Goal: Task Accomplishment & Management: Complete application form

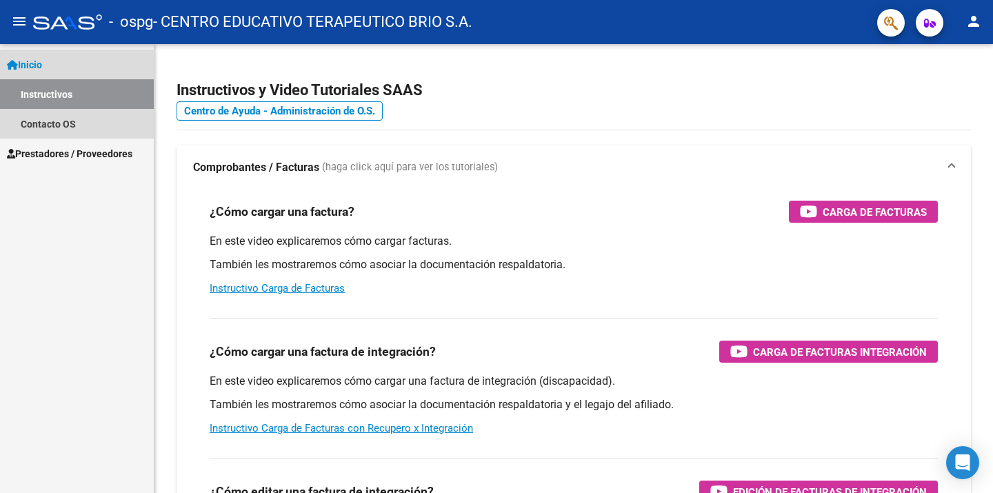
click at [57, 85] on link "Instructivos" at bounding box center [77, 94] width 154 height 30
click at [59, 93] on link "Instructivos" at bounding box center [77, 94] width 154 height 30
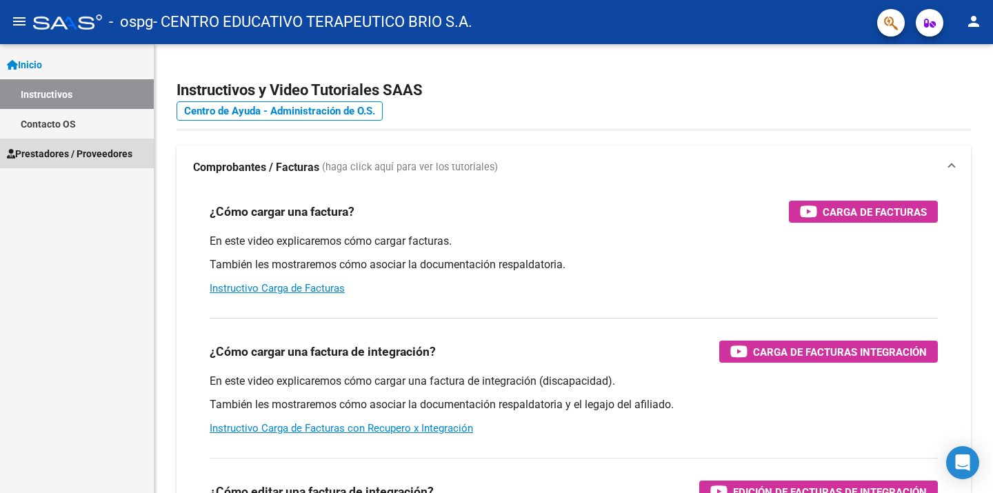
click at [75, 154] on span "Prestadores / Proveedores" at bounding box center [69, 153] width 125 height 15
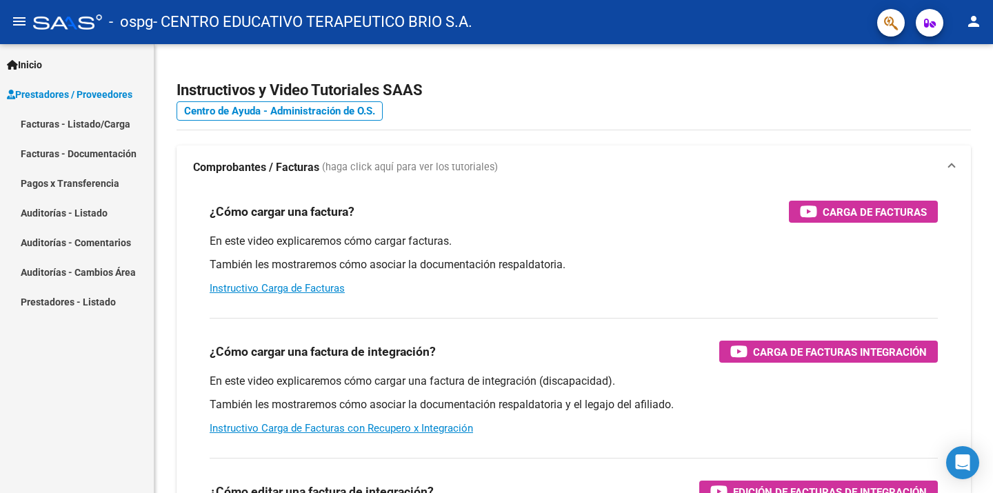
click at [84, 128] on link "Facturas - Listado/Carga" at bounding box center [77, 124] width 154 height 30
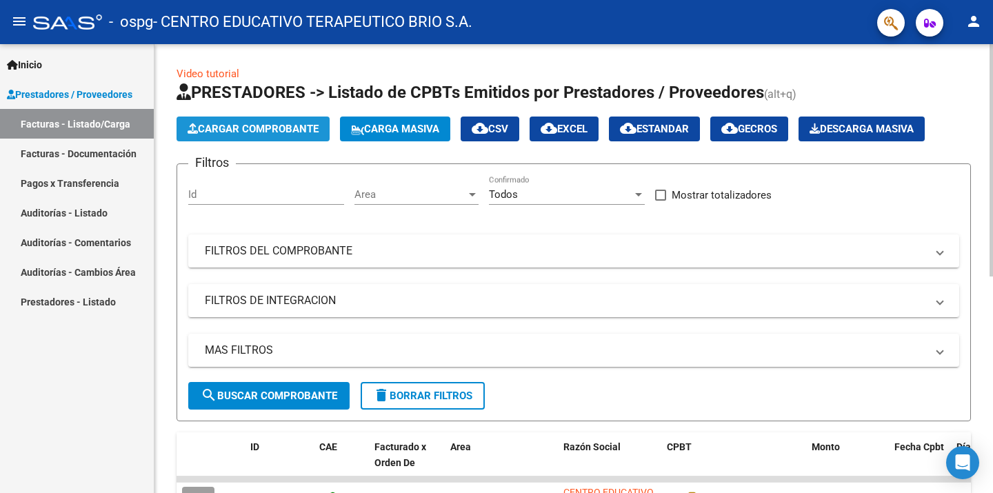
click at [226, 132] on span "Cargar Comprobante" at bounding box center [253, 129] width 131 height 12
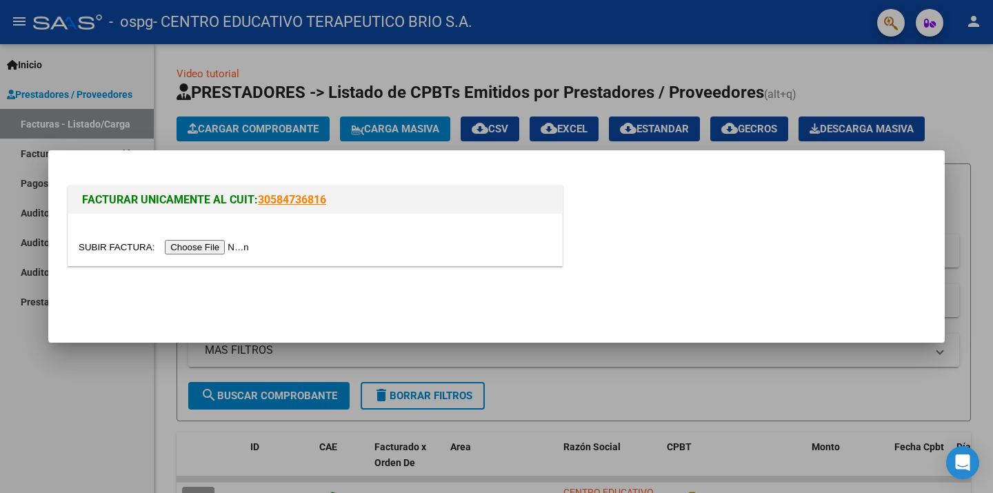
click at [230, 234] on div at bounding box center [315, 240] width 494 height 52
click at [228, 245] on input "file" at bounding box center [166, 247] width 174 height 14
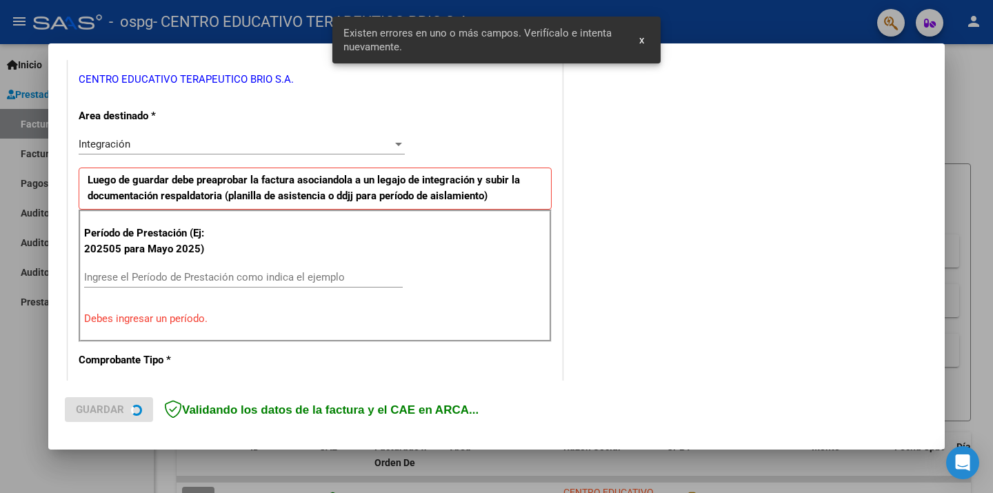
scroll to position [320, 0]
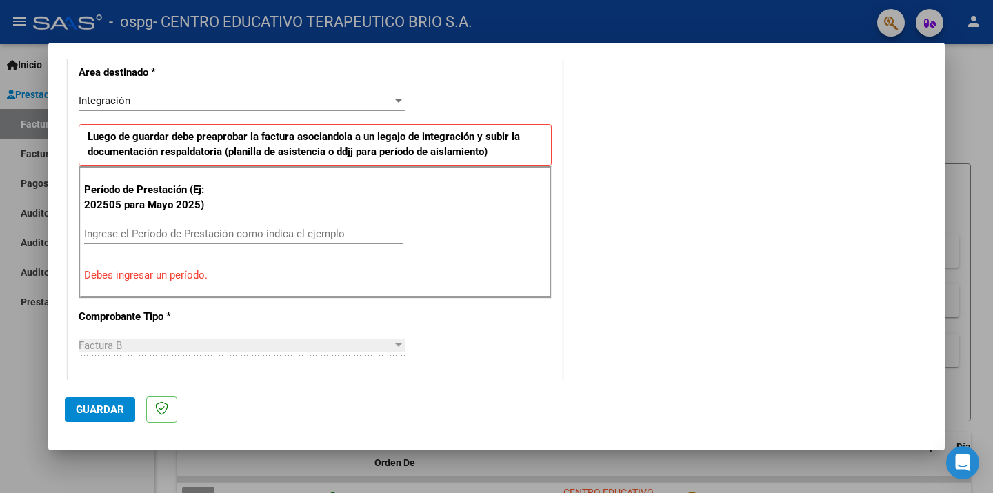
click at [232, 231] on input "Ingrese el Período de Prestación como indica el ejemplo" at bounding box center [243, 234] width 319 height 12
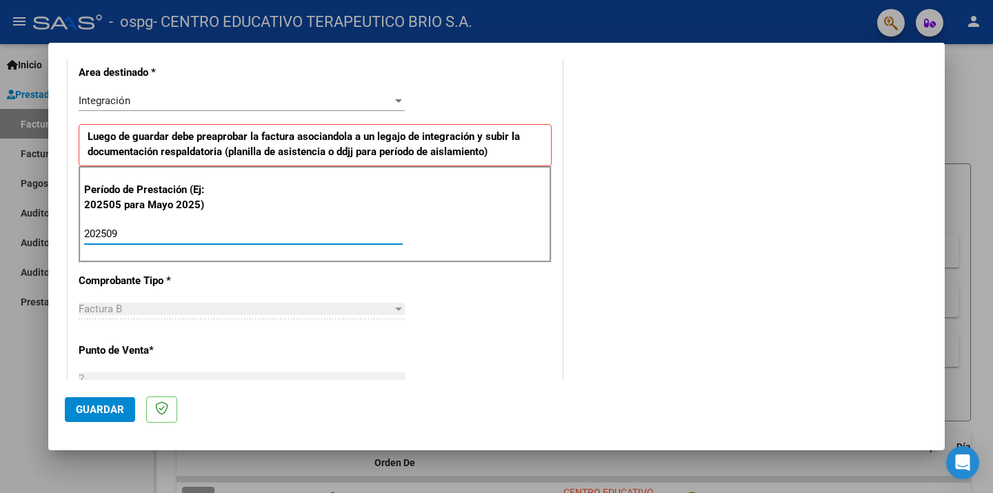
type input "202509"
click at [97, 410] on span "Guardar" at bounding box center [100, 409] width 48 height 12
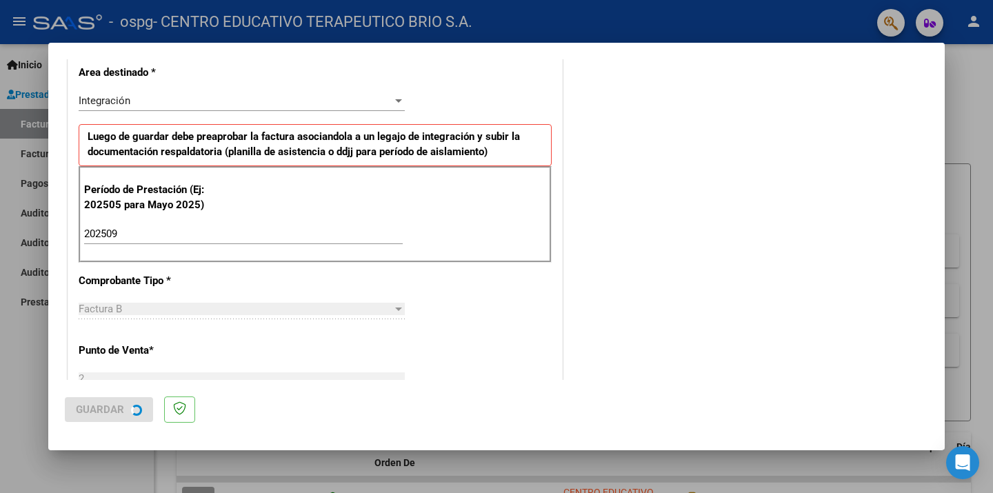
scroll to position [0, 0]
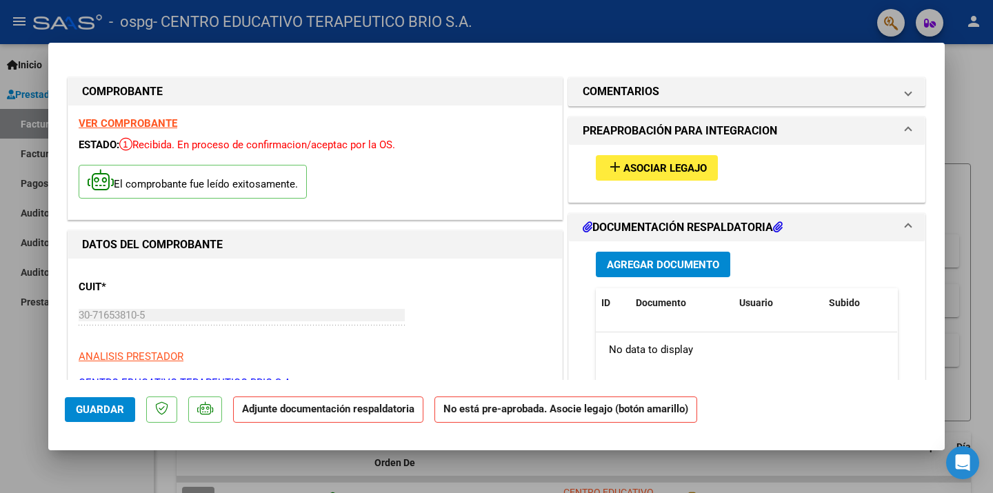
click at [688, 165] on span "Asociar Legajo" at bounding box center [664, 168] width 83 height 12
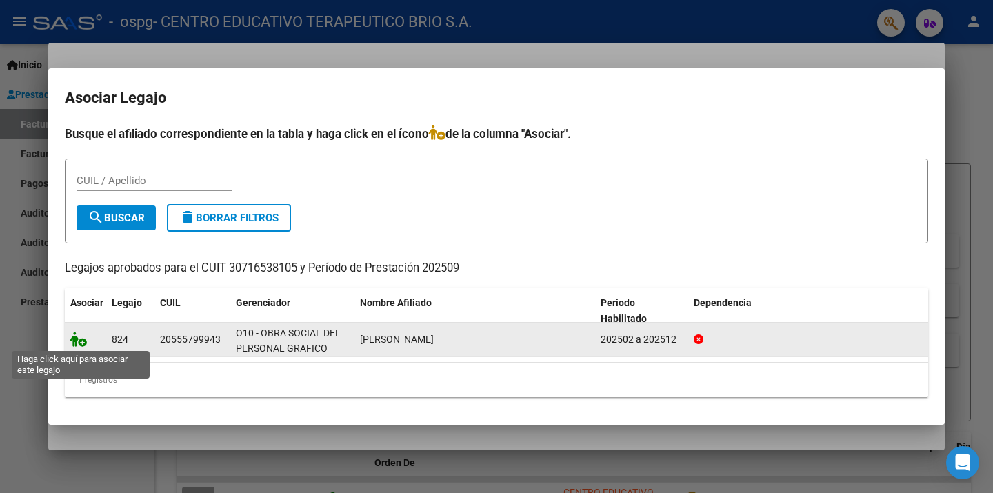
click at [77, 343] on icon at bounding box center [78, 339] width 17 height 15
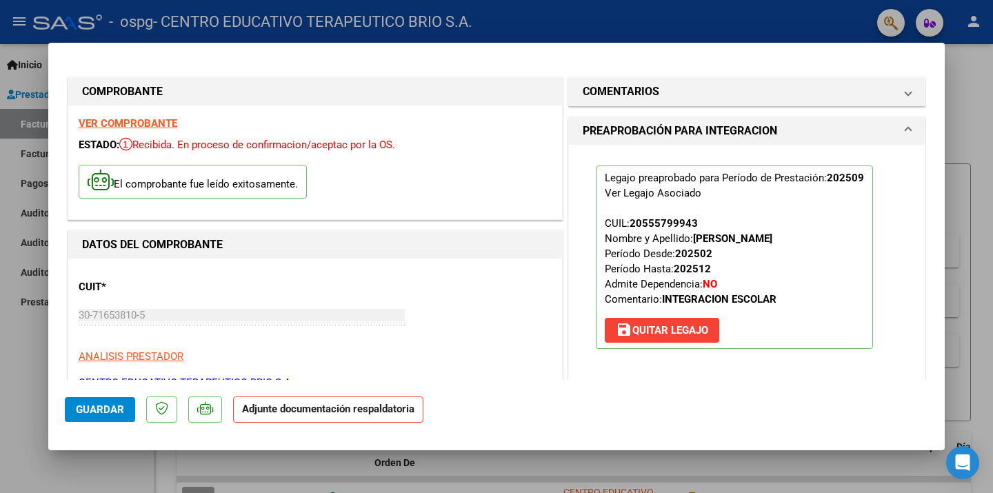
click at [875, 126] on mat-panel-title "PREAPROBACIÓN PARA INTEGRACION" at bounding box center [739, 131] width 312 height 17
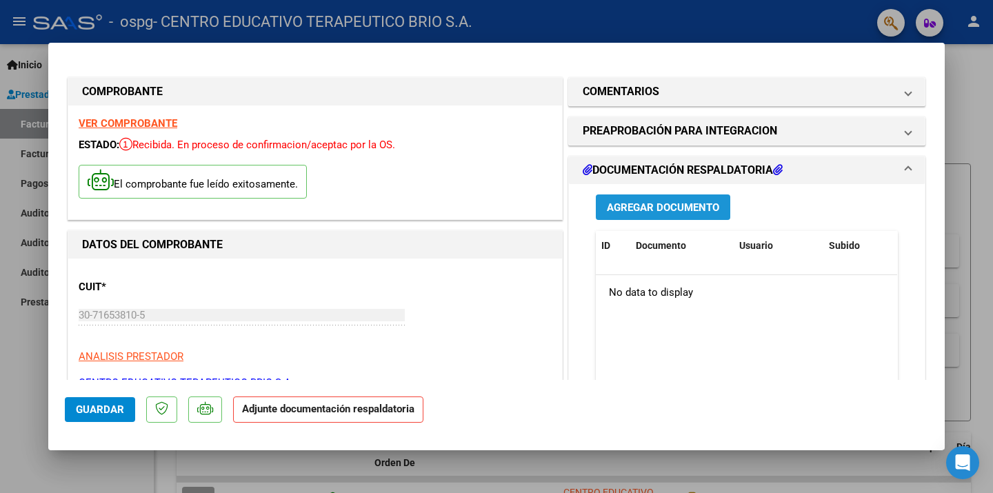
click at [662, 199] on button "Agregar Documento" at bounding box center [663, 207] width 134 height 26
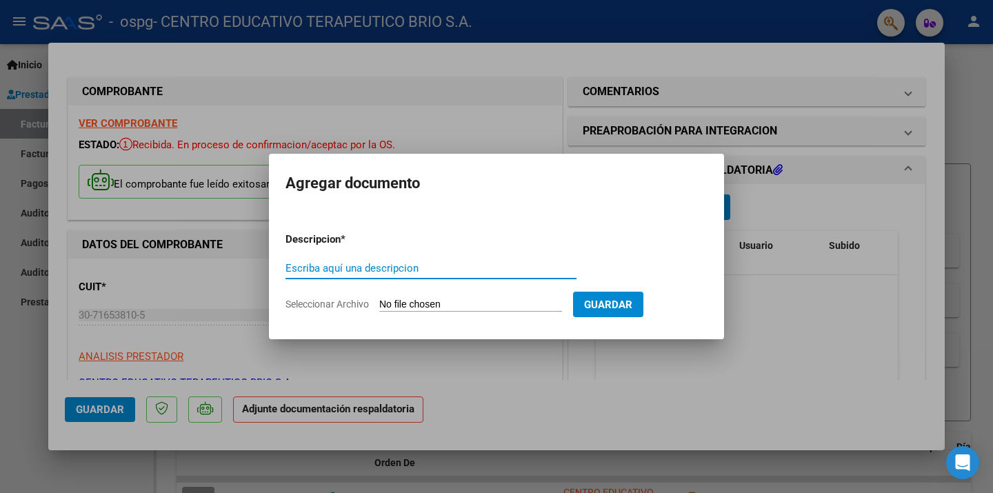
click at [462, 265] on input "Escriba aquí una descripcion" at bounding box center [430, 268] width 291 height 12
type input "a"
type input "planilla [DATE] [PERSON_NAME]"
click at [504, 299] on input "Seleccionar Archivo" at bounding box center [470, 305] width 183 height 13
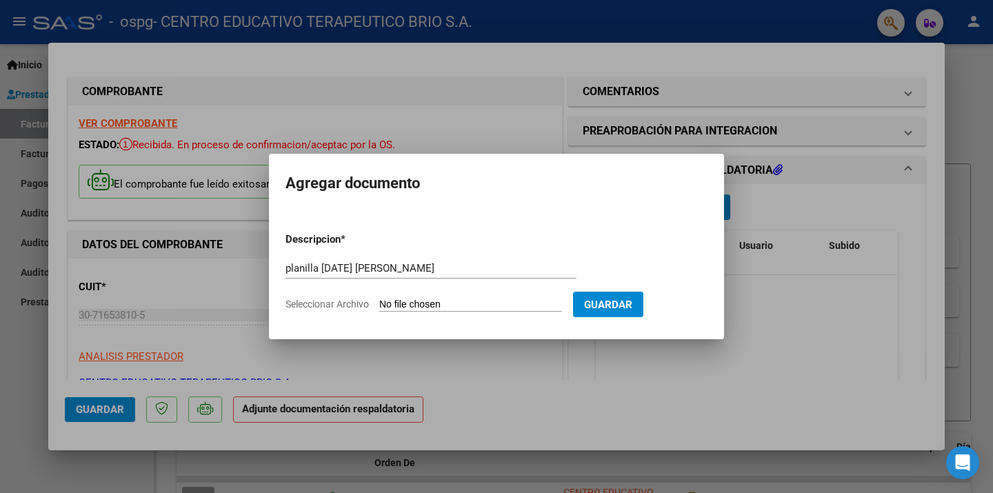
click at [540, 303] on input "Seleccionar Archivo" at bounding box center [470, 305] width 183 height 13
type input "C:\fakepath\[PERSON_NAME] [DATE].pdf"
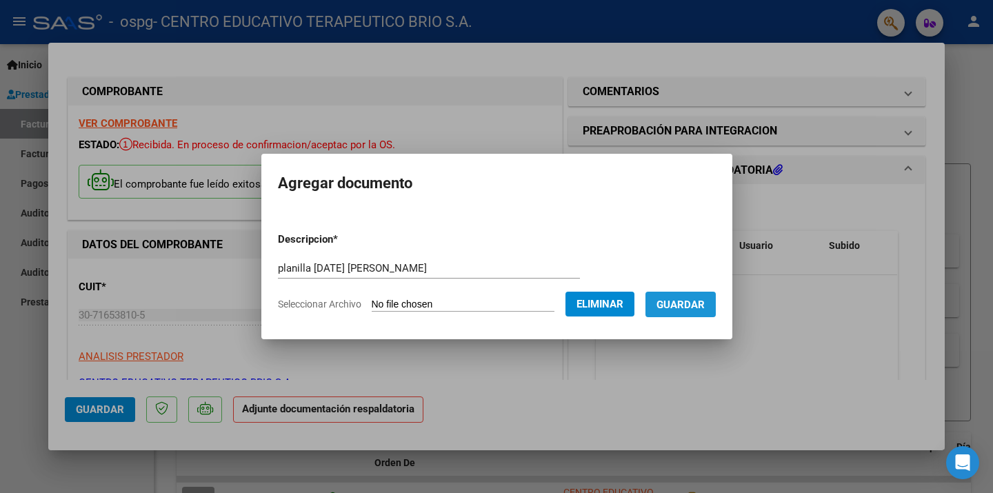
click at [716, 308] on button "Guardar" at bounding box center [680, 305] width 70 height 26
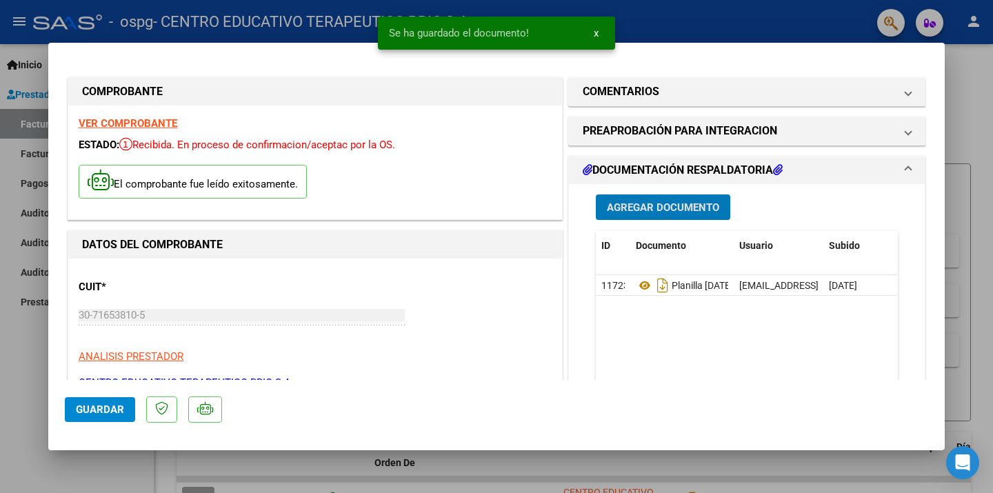
click at [84, 407] on span "Guardar" at bounding box center [100, 409] width 48 height 12
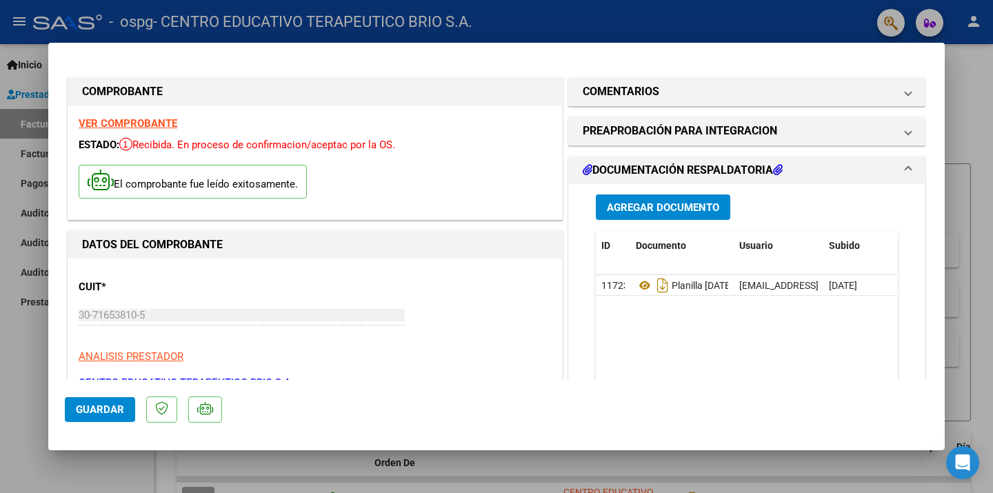
click at [74, 414] on button "Guardar" at bounding box center [100, 409] width 70 height 25
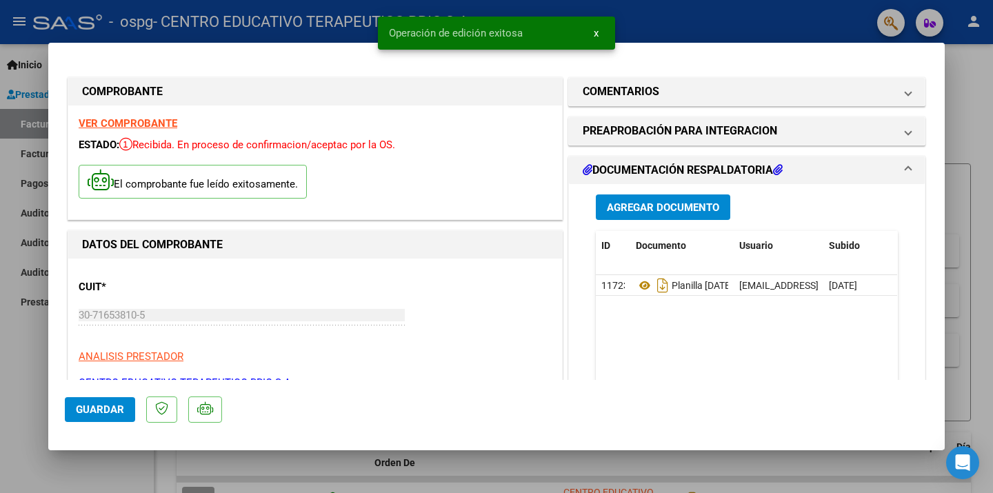
click at [30, 393] on div at bounding box center [496, 246] width 993 height 493
type input "$ 0,00"
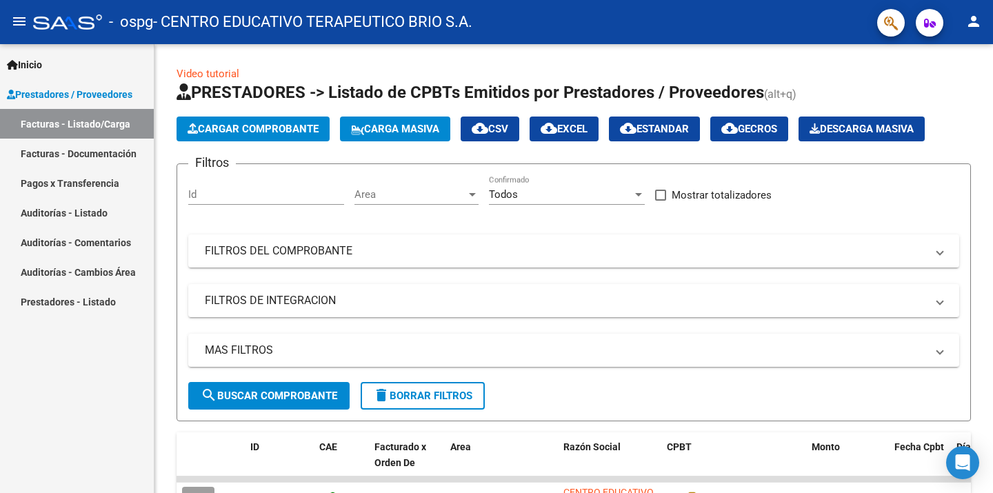
click at [130, 379] on div "Inicio Instructivos Contacto OS Prestadores / Proveedores Facturas - Listado/Ca…" at bounding box center [77, 268] width 154 height 449
click at [191, 448] on datatable-header-cell at bounding box center [201, 462] width 48 height 61
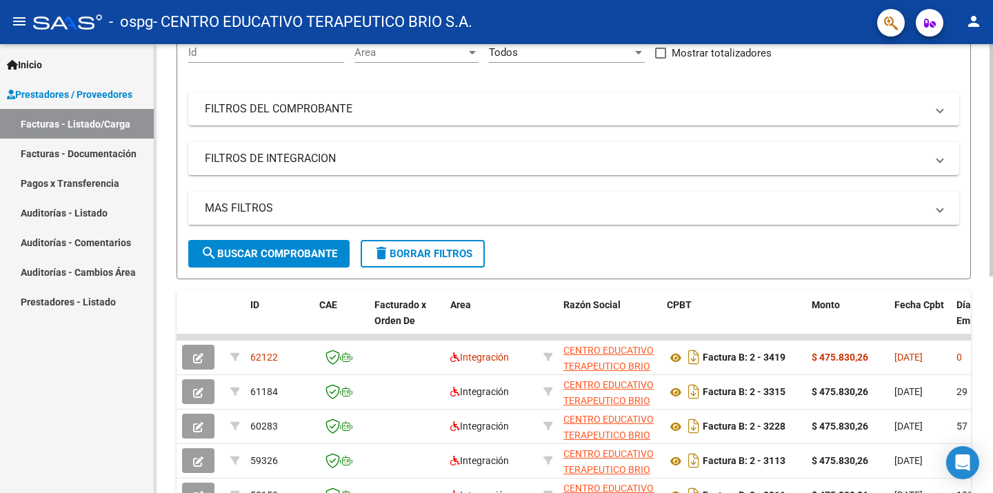
scroll to position [165, 0]
